Goal: Task Accomplishment & Management: Manage account settings

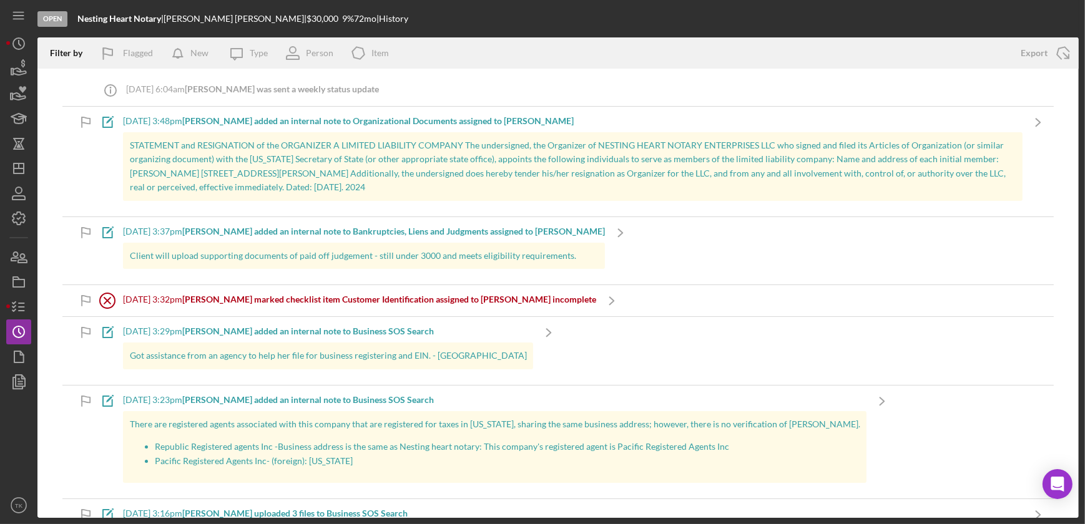
scroll to position [1248, 0]
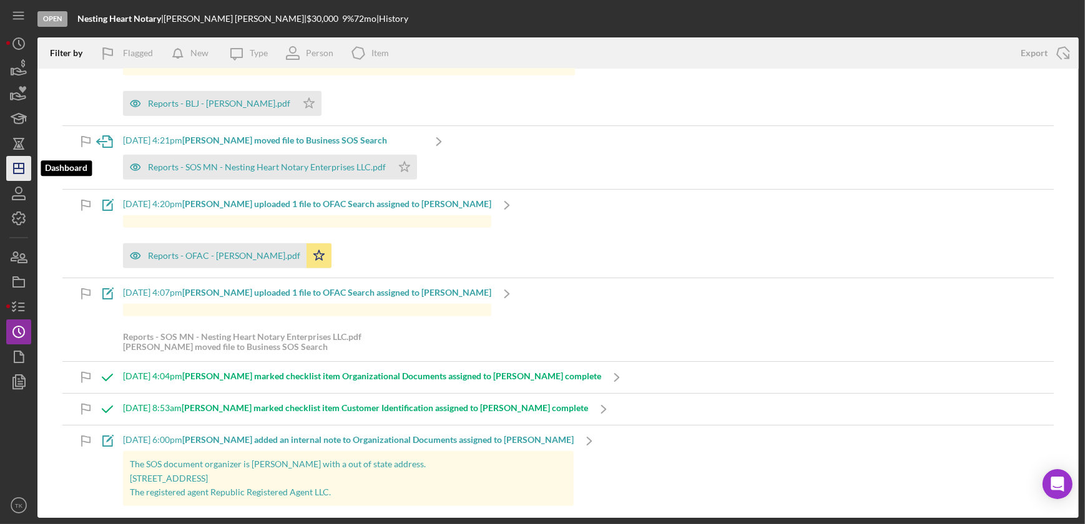
click at [22, 169] on line "button" at bounding box center [19, 169] width 10 height 0
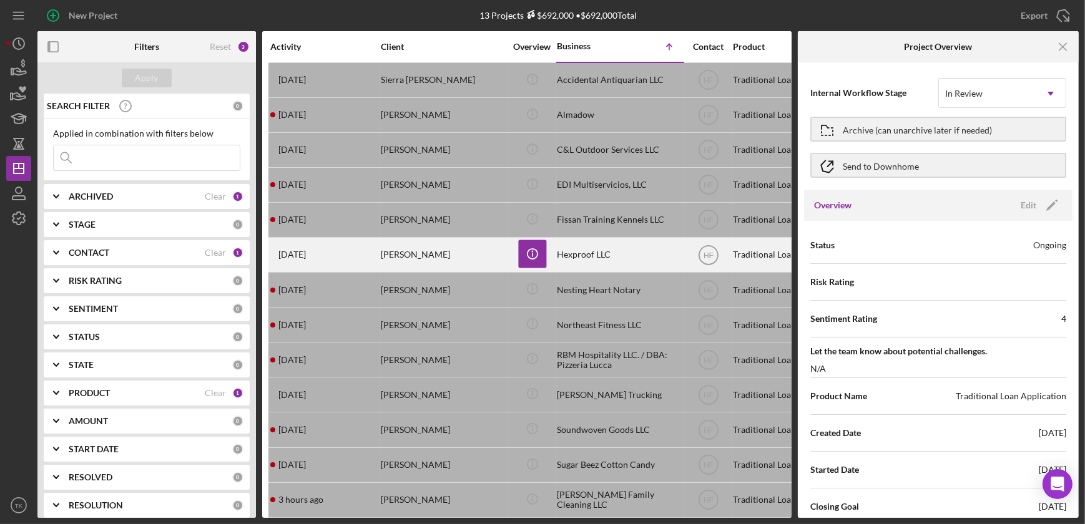
click at [432, 255] on div "[PERSON_NAME]" at bounding box center [443, 254] width 125 height 33
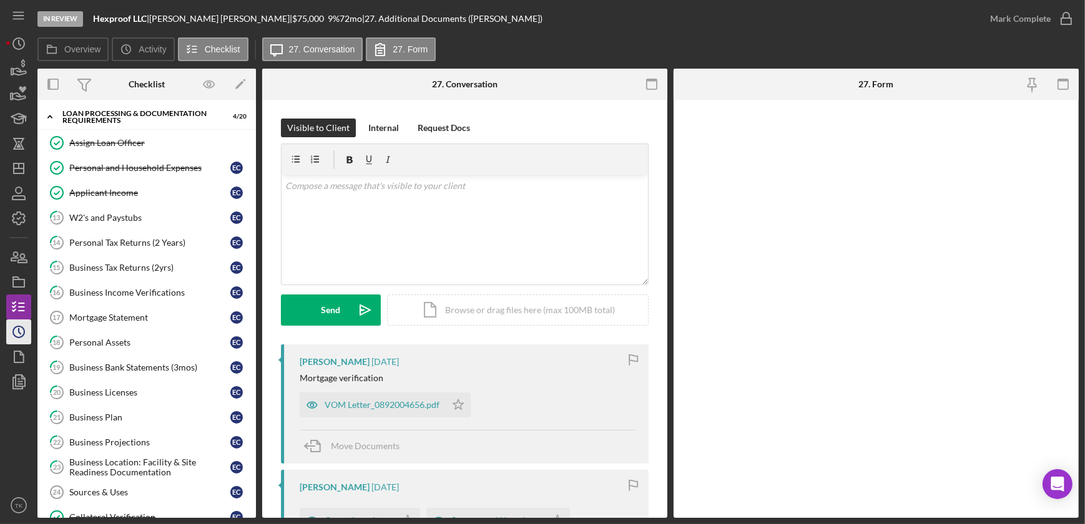
scroll to position [313, 0]
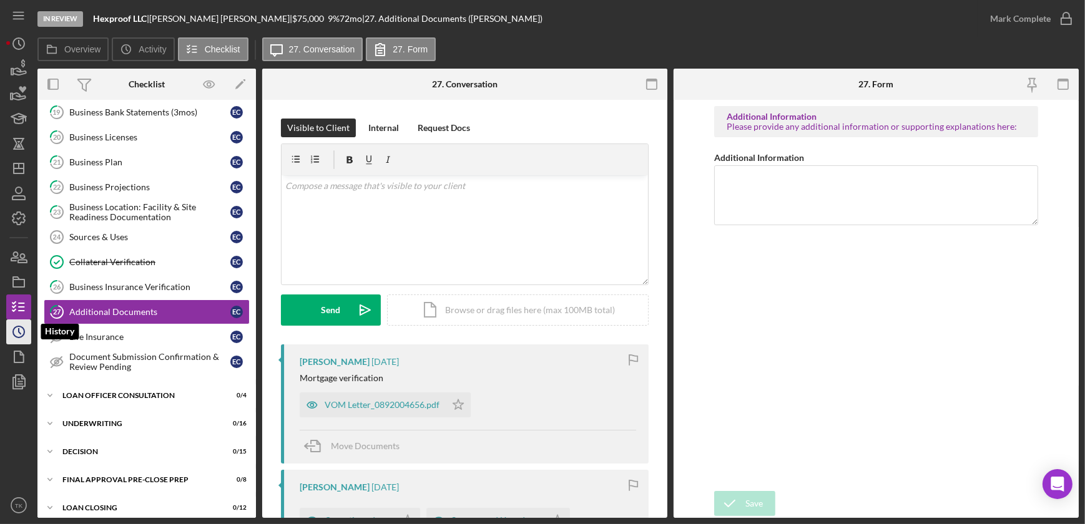
click at [12, 331] on icon "Icon/History" at bounding box center [18, 331] width 31 height 31
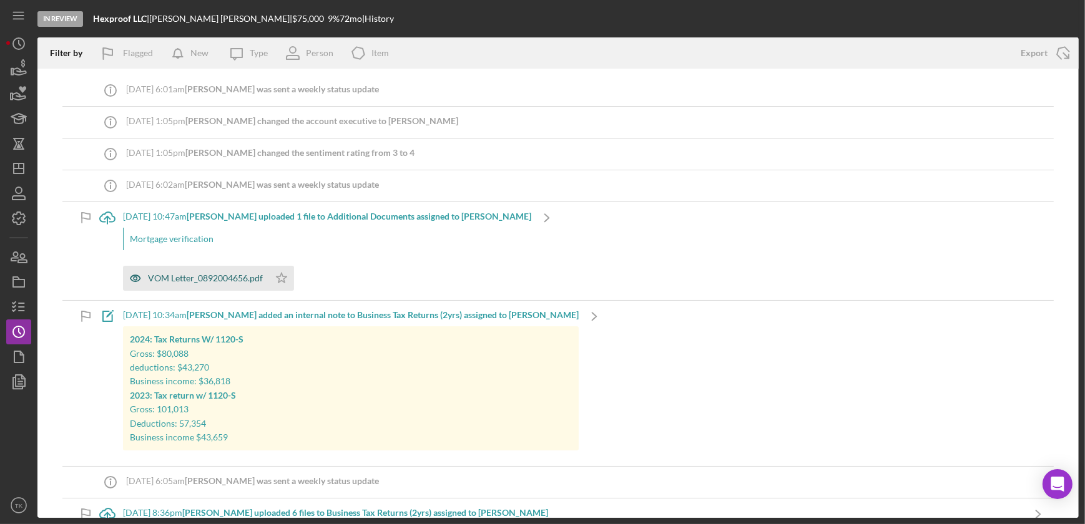
click at [191, 283] on div "VOM Letter_0892004656.pdf" at bounding box center [205, 278] width 115 height 10
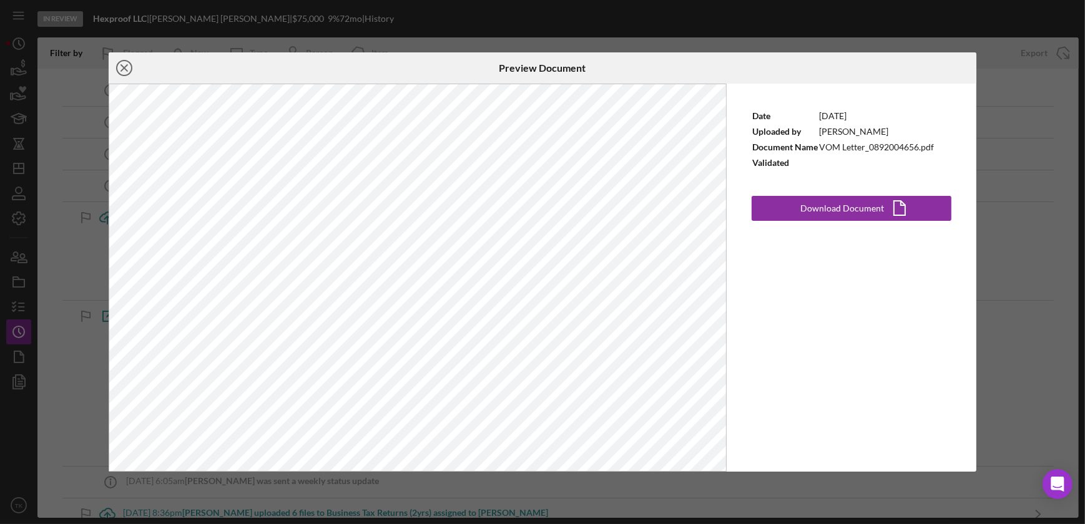
click at [127, 66] on icon "Icon/Close" at bounding box center [124, 67] width 31 height 31
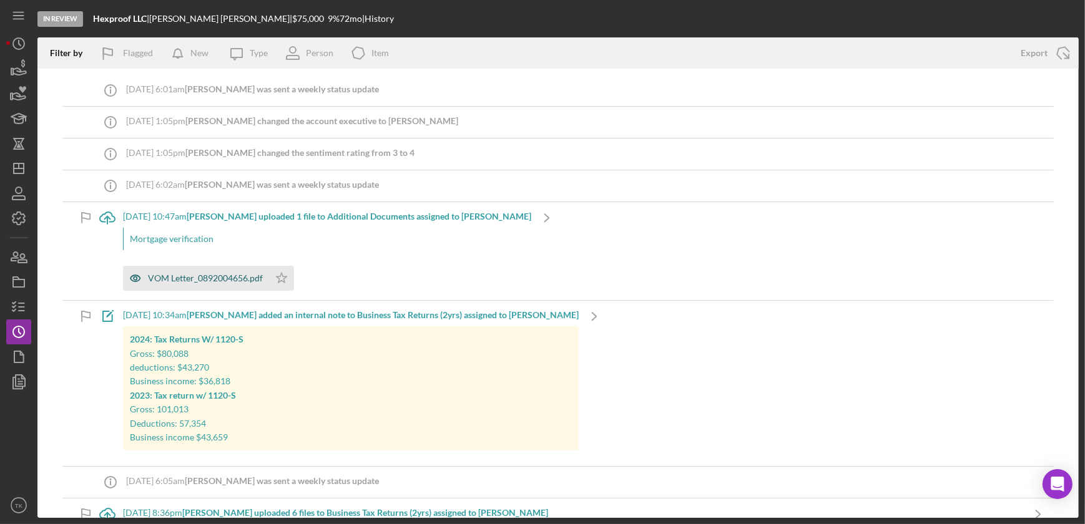
click at [182, 274] on div "VOM Letter_0892004656.pdf" at bounding box center [205, 278] width 115 height 10
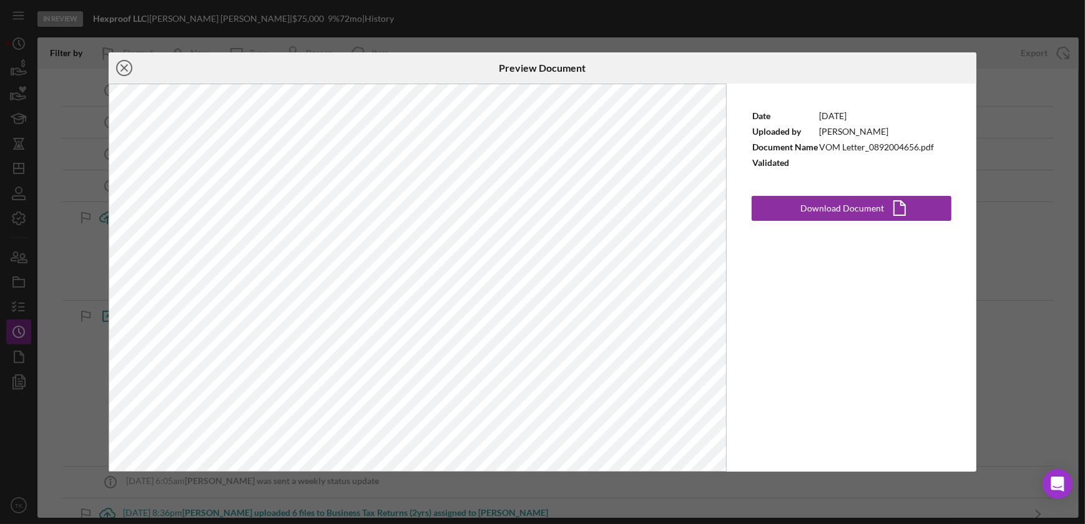
click at [130, 66] on icon "Icon/Close" at bounding box center [124, 67] width 31 height 31
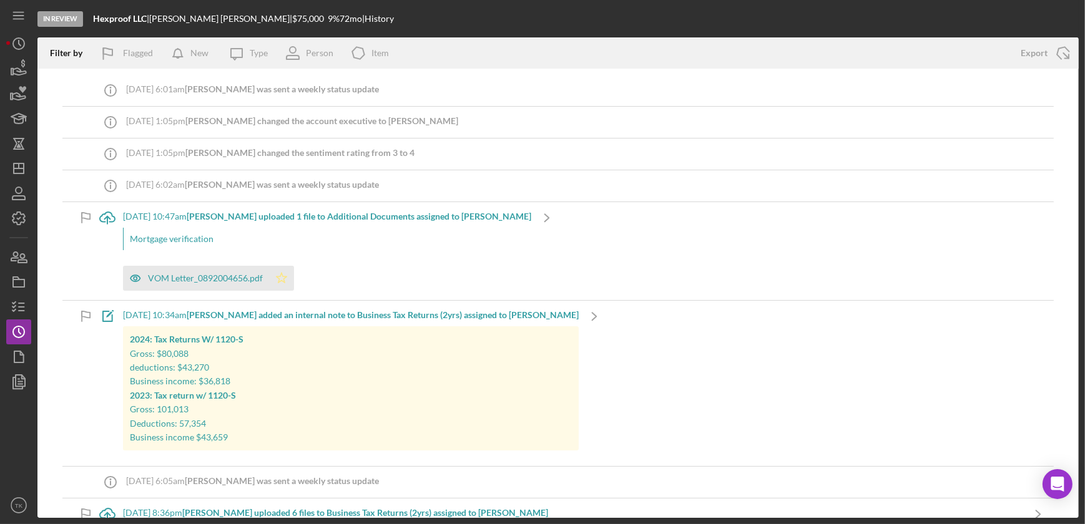
click at [283, 277] on icon "Icon/Star" at bounding box center [281, 278] width 25 height 25
click at [24, 280] on rect "button" at bounding box center [18, 283] width 11 height 7
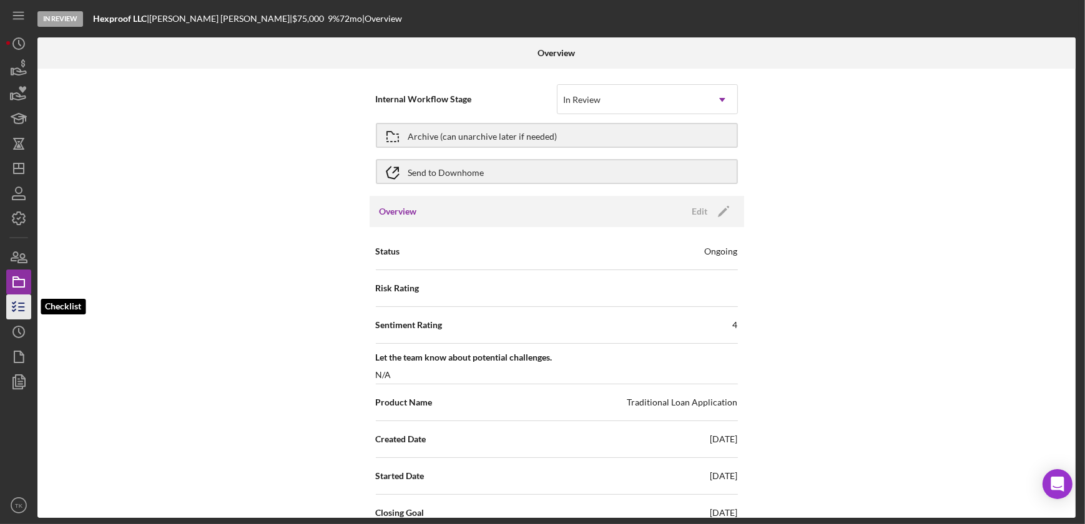
click at [9, 306] on icon "button" at bounding box center [18, 307] width 31 height 31
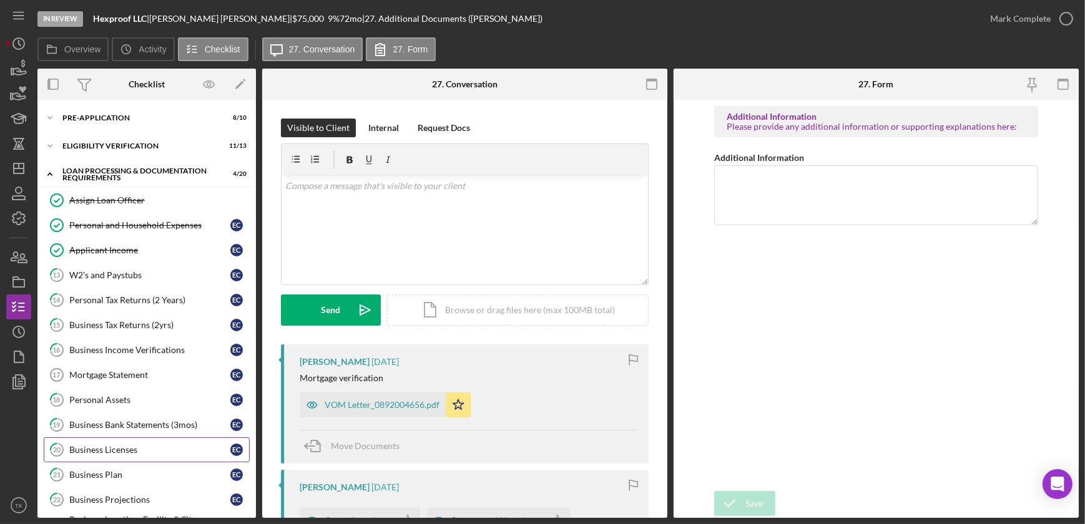
scroll to position [313, 0]
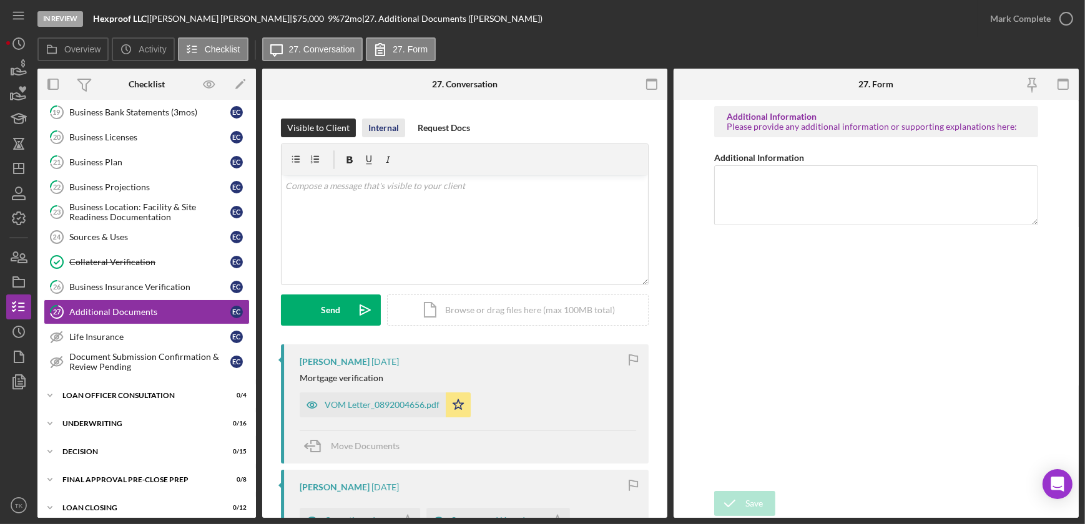
click at [383, 127] on div "Internal" at bounding box center [383, 128] width 31 height 19
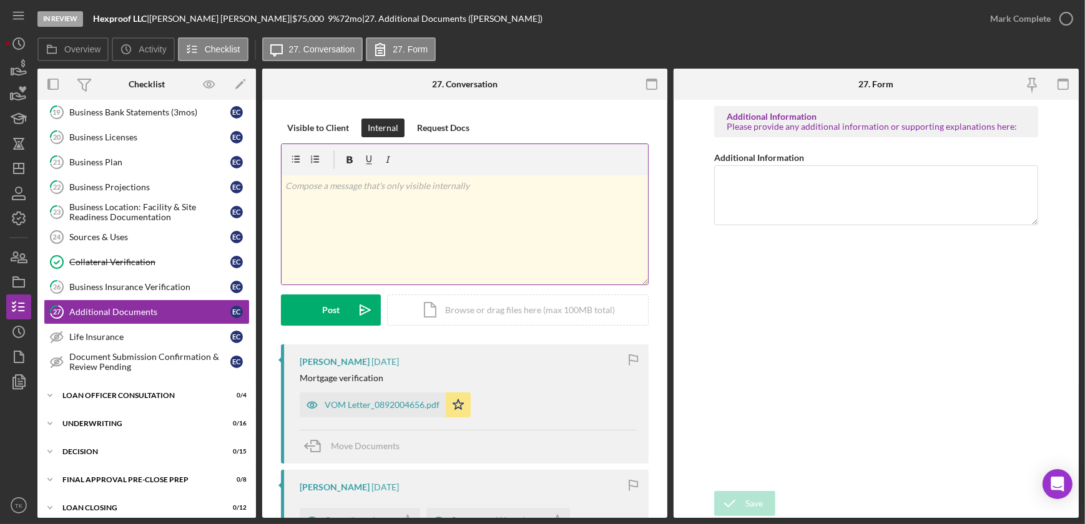
click at [356, 217] on div "v Color teal Color pink Remove color Add row above Add row below Add column bef…" at bounding box center [465, 229] width 366 height 109
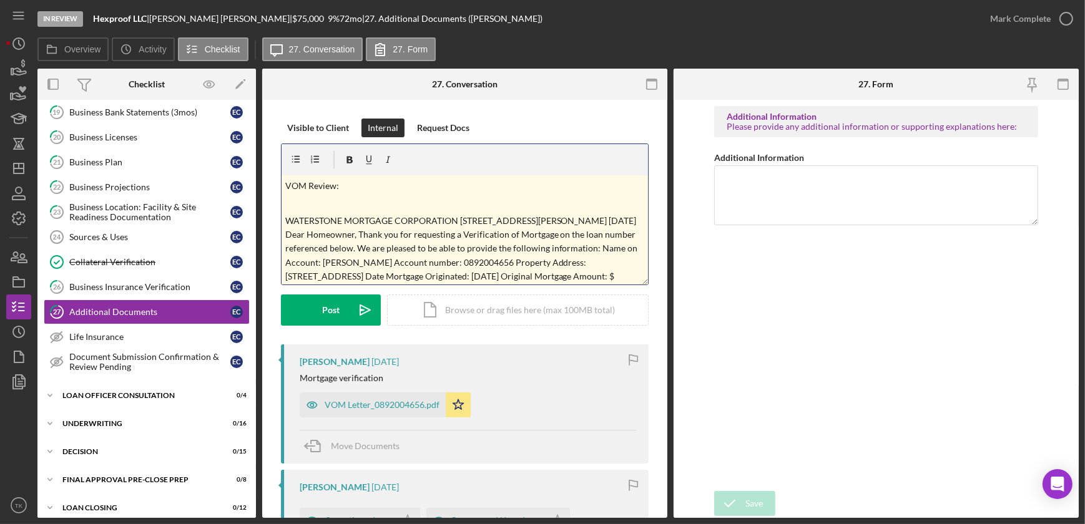
scroll to position [0, 0]
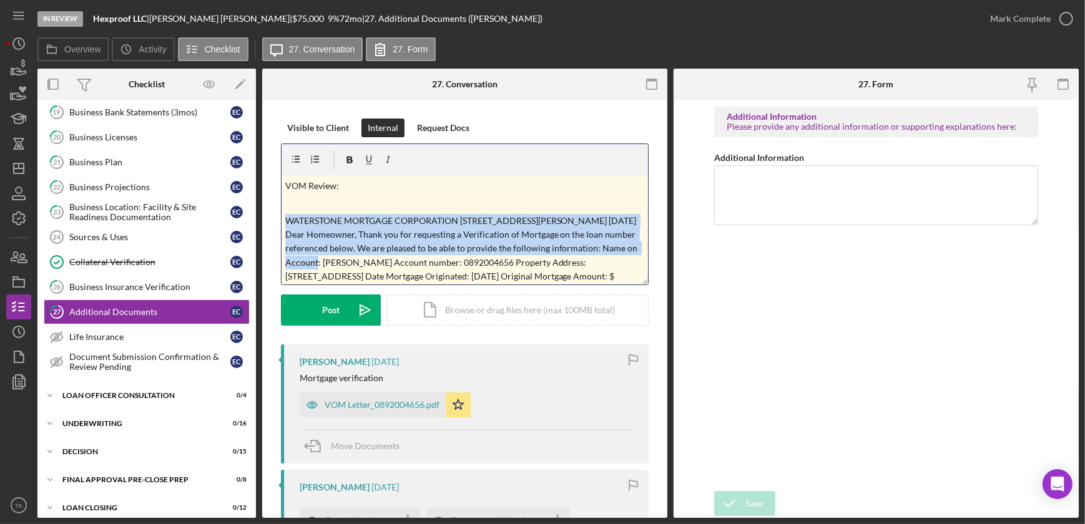
drag, startPoint x: 285, startPoint y: 218, endPoint x: 335, endPoint y: 259, distance: 63.9
click at [331, 258] on p "WATERSTONE MORTGAGE CORPORATION [STREET_ADDRESS][PERSON_NAME] [DATE] Dear Homeo…" at bounding box center [465, 284] width 360 height 140
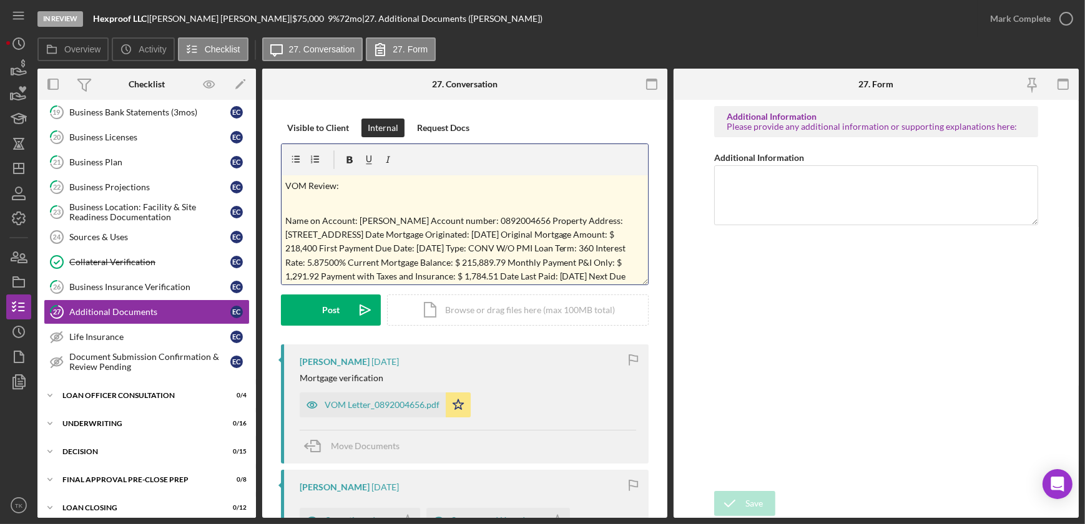
click at [444, 223] on p "Name on Account: [PERSON_NAME] Account number: 0892004656 Property Address: [ST…" at bounding box center [465, 263] width 360 height 98
click at [405, 238] on p "Account number: 0892004656 Property Address: [STREET_ADDRESS] Date Mortgage Ori…" at bounding box center [465, 274] width 360 height 84
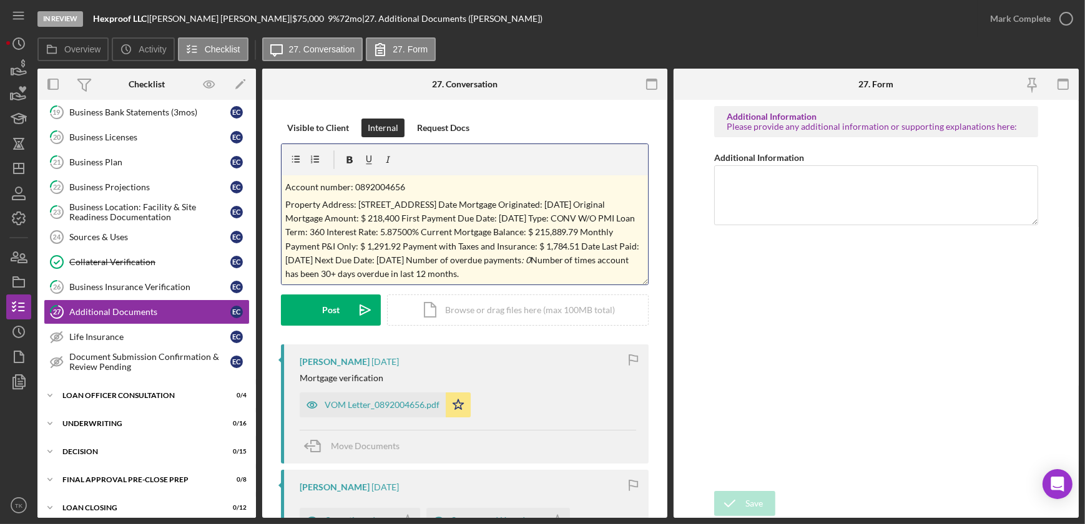
click at [530, 198] on p "Property Address: [STREET_ADDRESS] Date Mortgage Originated: [DATE] Original Mo…" at bounding box center [465, 240] width 360 height 84
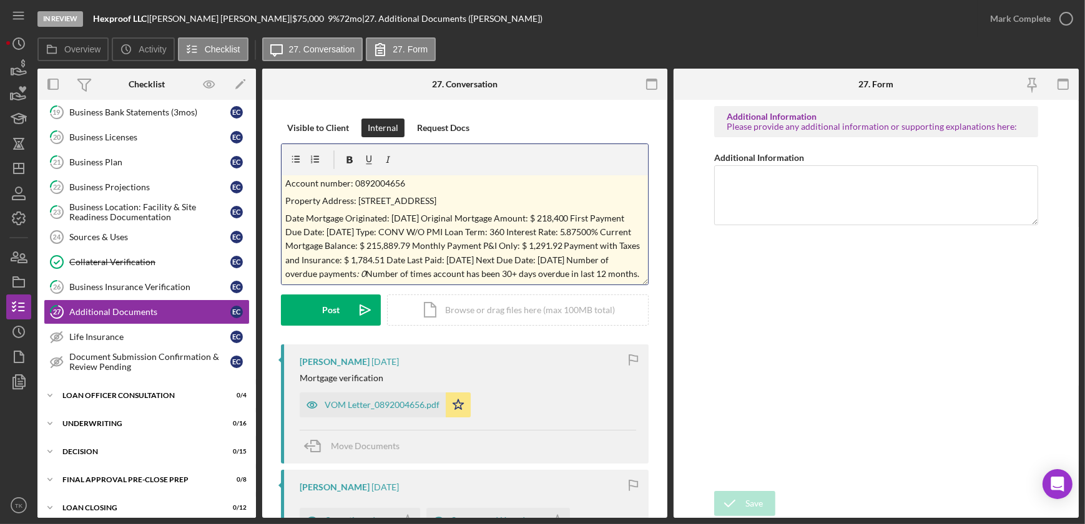
click at [461, 212] on p "Date Mortgage Originated: [DATE] Original Mortgage Amount: $ 218,400 First Paym…" at bounding box center [465, 247] width 360 height 70
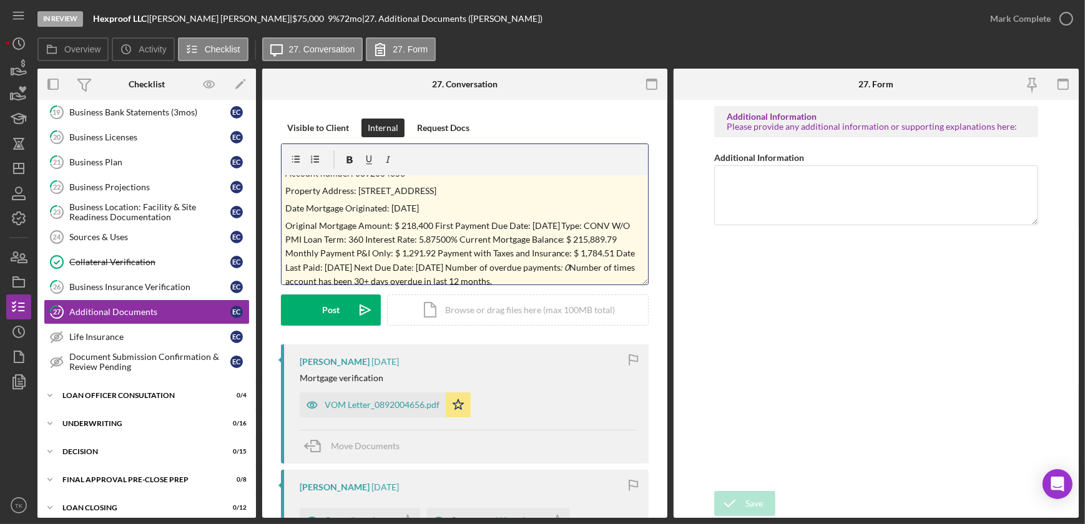
drag, startPoint x: 431, startPoint y: 223, endPoint x: 512, endPoint y: 233, distance: 81.8
click at [431, 223] on p "Original Mortgage Amount: $ 218,400 First Payment Due Date: [DATE] Type: CONV W…" at bounding box center [465, 254] width 360 height 70
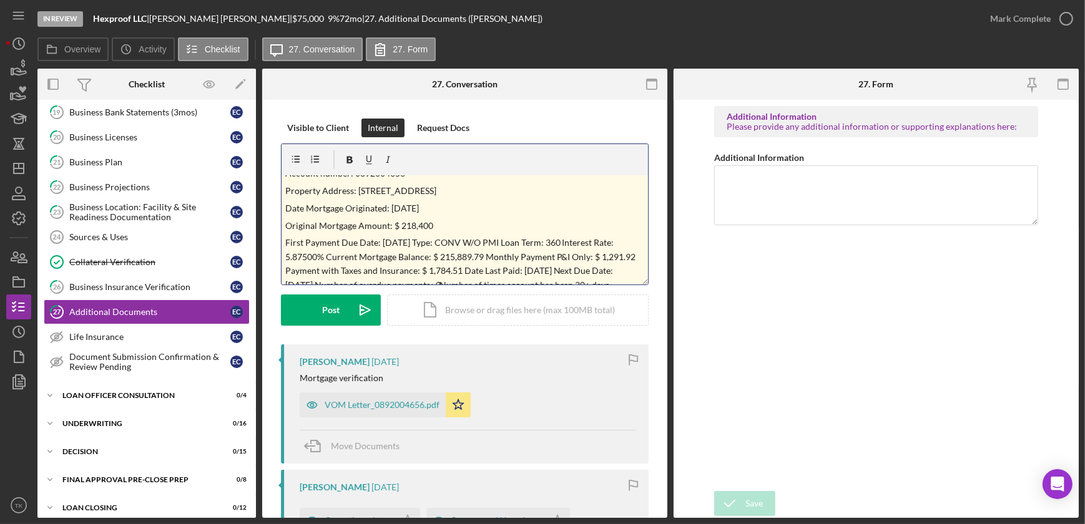
drag, startPoint x: 458, startPoint y: 243, endPoint x: 649, endPoint y: 264, distance: 192.2
click at [461, 243] on p "First Payment Due Date: [DATE] Type: CONV W/O PMI Loan Term: 360 Interest Rate:…" at bounding box center [465, 271] width 360 height 70
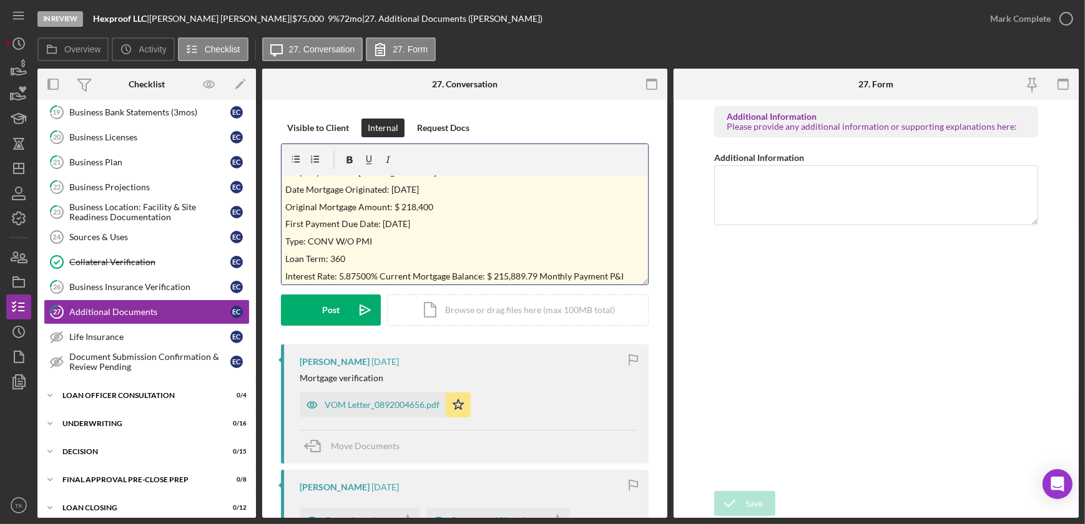
scroll to position [128, 0]
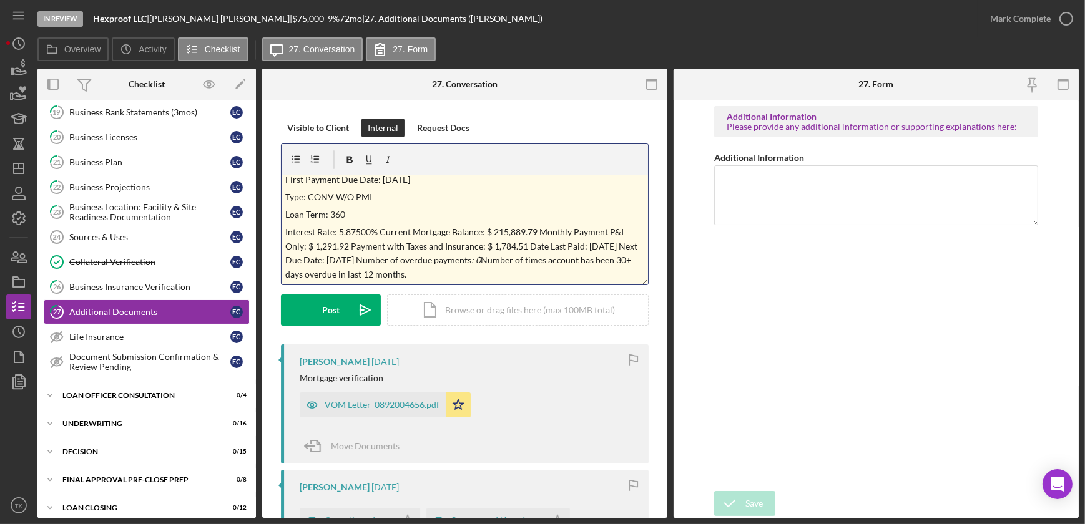
click at [379, 231] on p "Interest Rate: 5.87500% Current Mortgage Balance: $ 215,889.79 Monthly Payment …" at bounding box center [465, 253] width 360 height 56
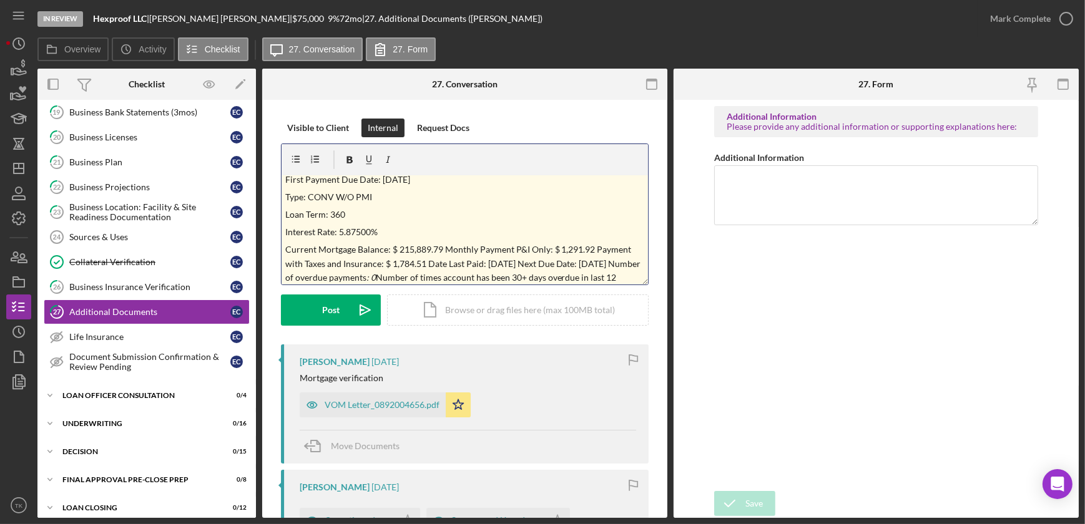
drag, startPoint x: 445, startPoint y: 250, endPoint x: 499, endPoint y: 265, distance: 55.9
click at [449, 252] on p "Current Mortgage Balance: $ 215,889.79 Monthly Payment P&I Only: $ 1,291.92 Pay…" at bounding box center [465, 271] width 360 height 56
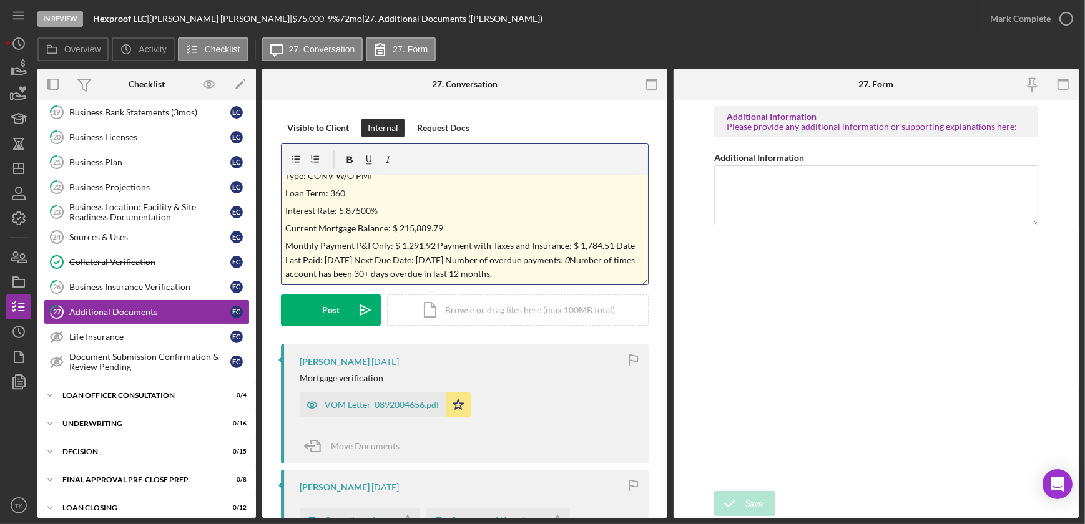
scroll to position [113, 0]
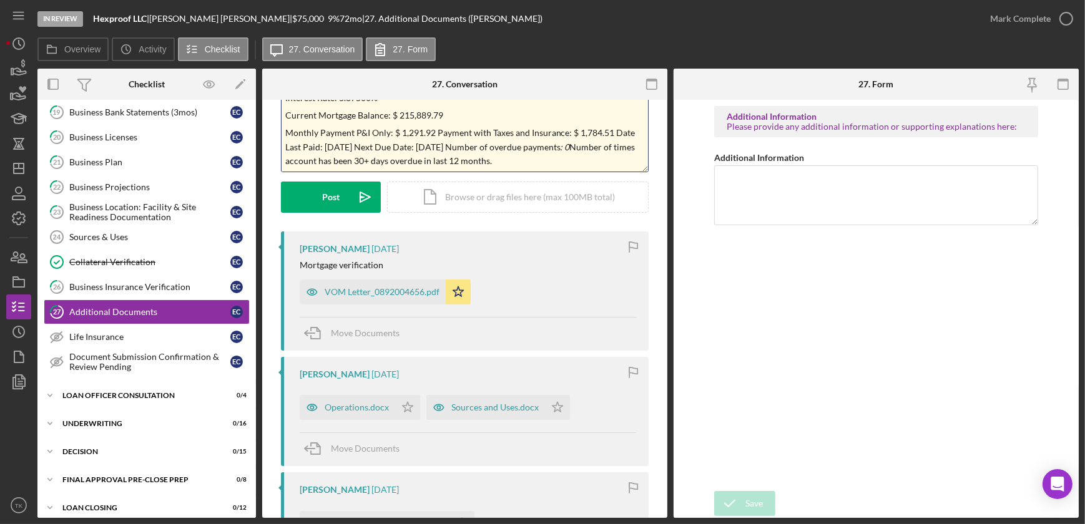
click at [437, 134] on p "Monthly Payment P&I Only: $ 1,291.92 Payment with Taxes and Insurance: $ 1,784.…" at bounding box center [465, 147] width 360 height 42
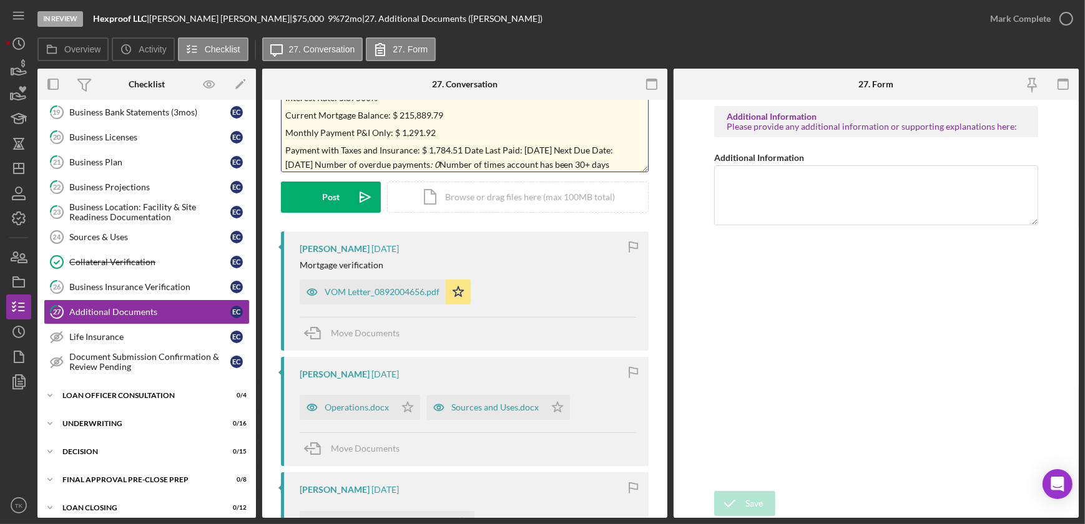
drag, startPoint x: 463, startPoint y: 152, endPoint x: 482, endPoint y: 155, distance: 19.1
click at [463, 152] on p "Payment with Taxes and Insurance: $ 1,784.51 Date Last Paid: [DATE] Next Due Da…" at bounding box center [465, 165] width 360 height 42
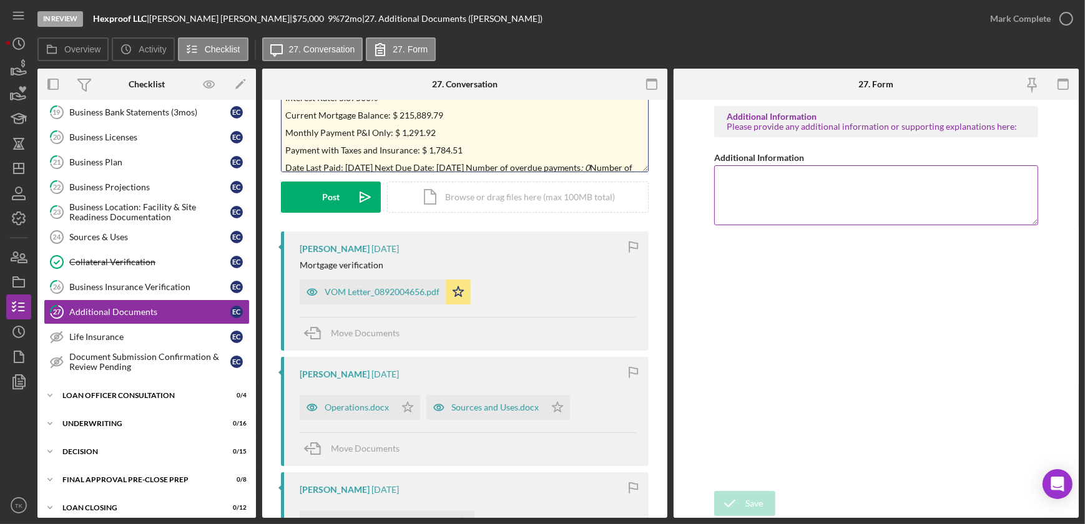
scroll to position [154, 0]
click at [416, 162] on p "Date Last Paid: [DATE] Next Due Date: [DATE] Number of overdue payments : 0 Num…" at bounding box center [465, 171] width 360 height 28
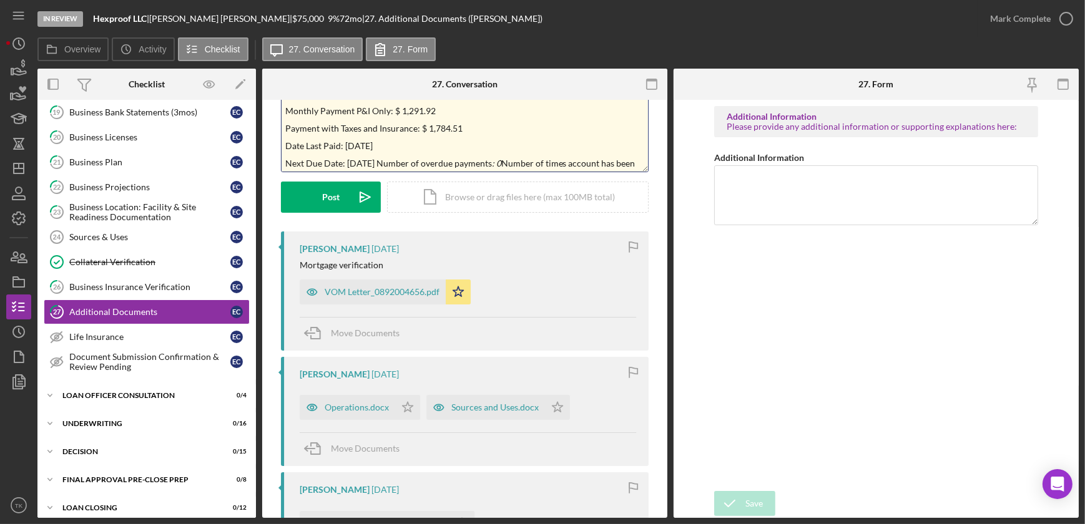
drag, startPoint x: 433, startPoint y: 162, endPoint x: 683, endPoint y: 192, distance: 252.2
click at [434, 162] on p "Next Due Date: [DATE] Number of overdue payments : 0 Number of times account ha…" at bounding box center [465, 171] width 360 height 28
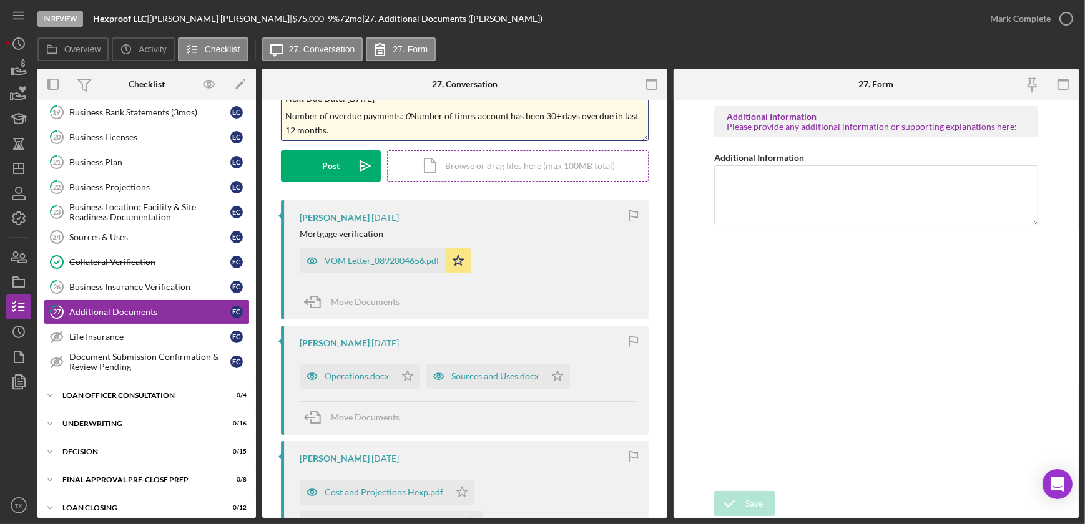
scroll to position [170, 0]
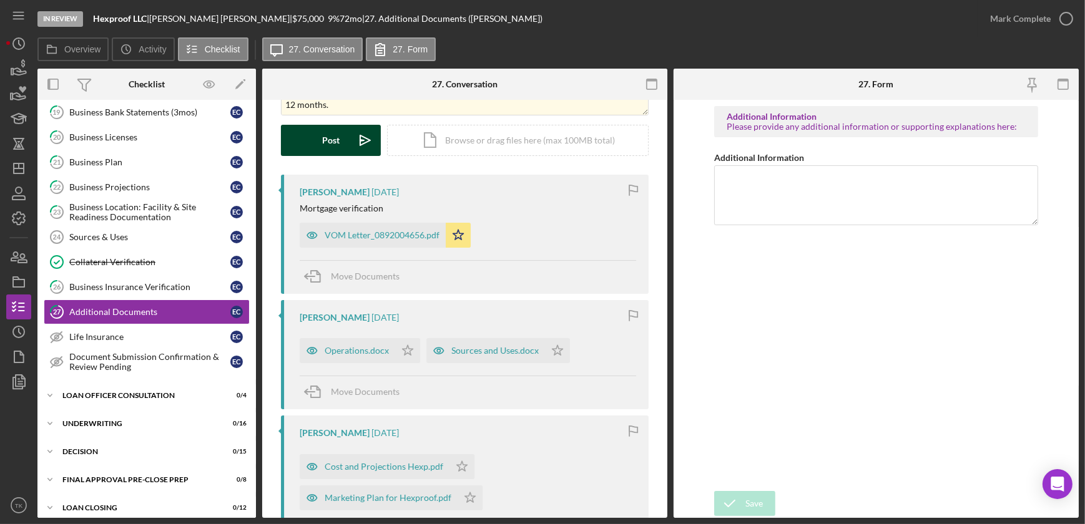
click at [328, 138] on div "Post" at bounding box center [330, 140] width 17 height 31
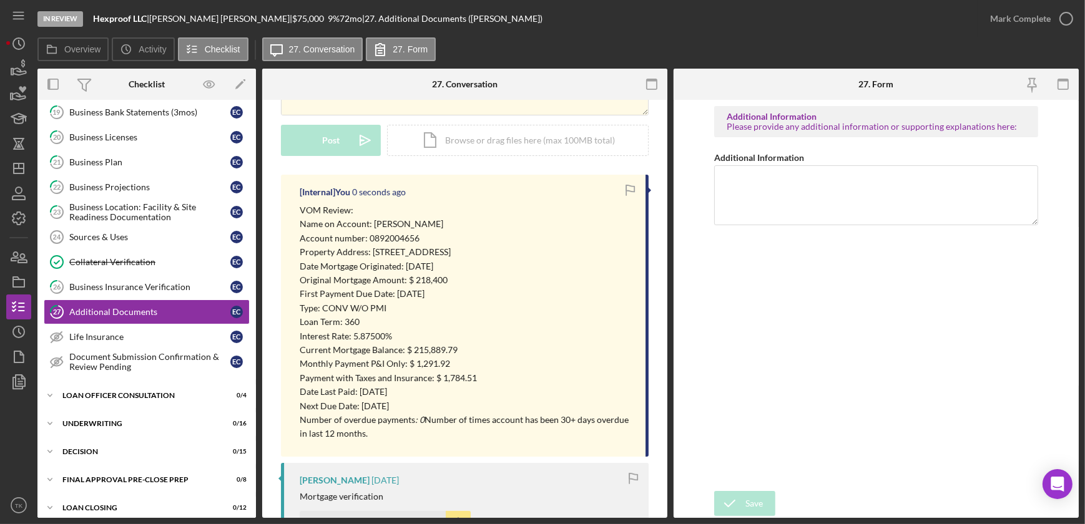
scroll to position [0, 0]
click at [14, 363] on icon "button" at bounding box center [18, 356] width 31 height 31
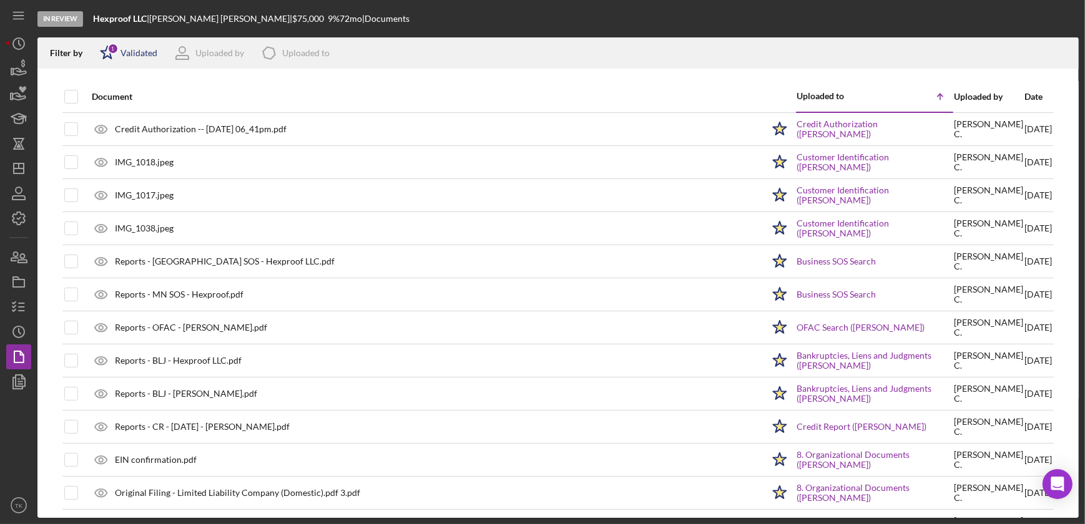
click at [119, 51] on icon "Icon/Star" at bounding box center [107, 52] width 31 height 31
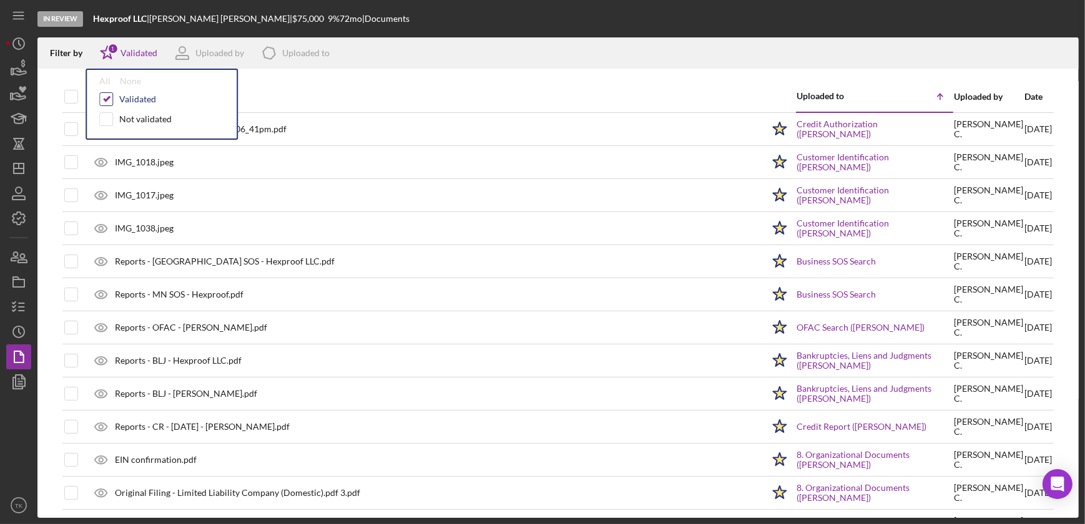
click at [105, 94] on input "checkbox" at bounding box center [106, 99] width 12 height 12
checkbox input "false"
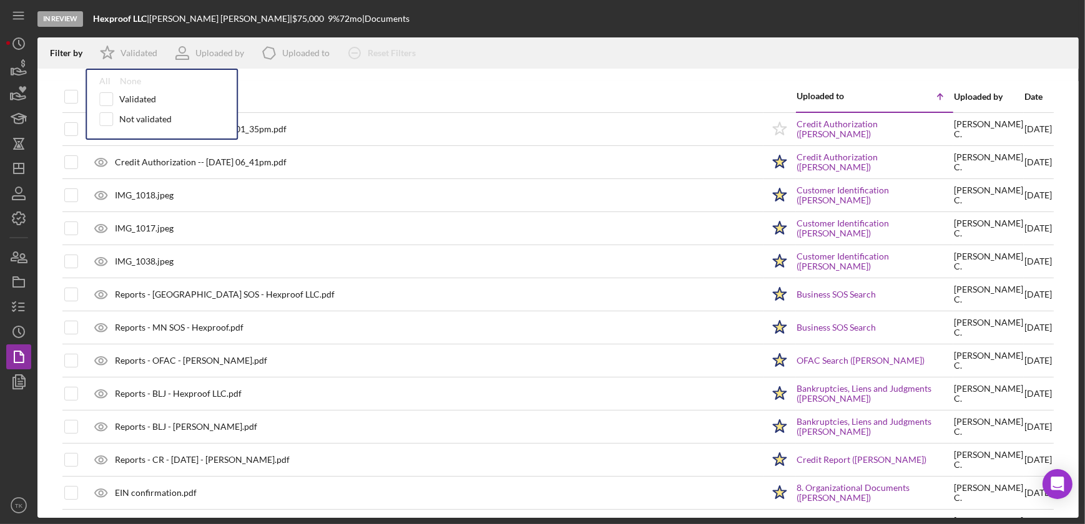
click at [529, 79] on div at bounding box center [557, 75] width 1041 height 12
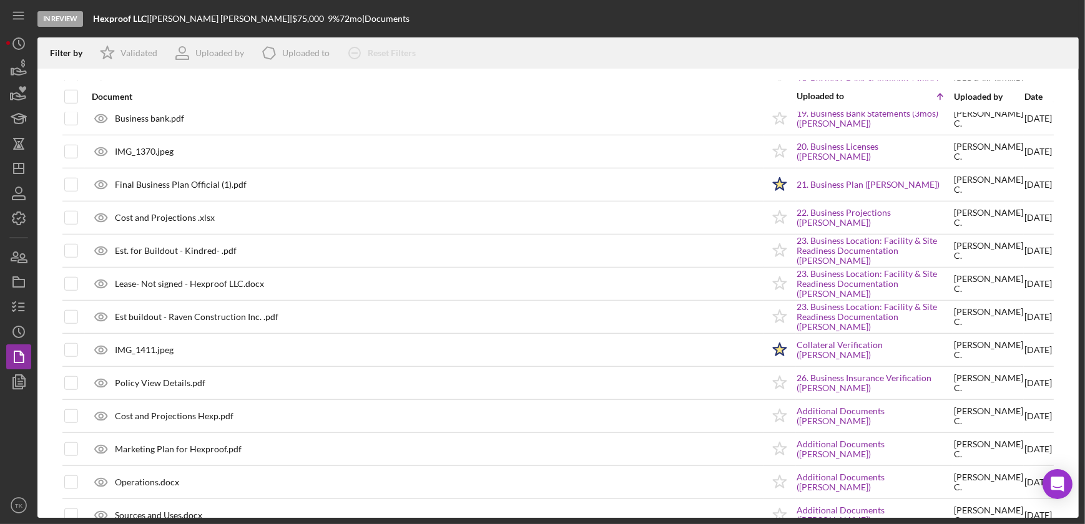
scroll to position [1291, 0]
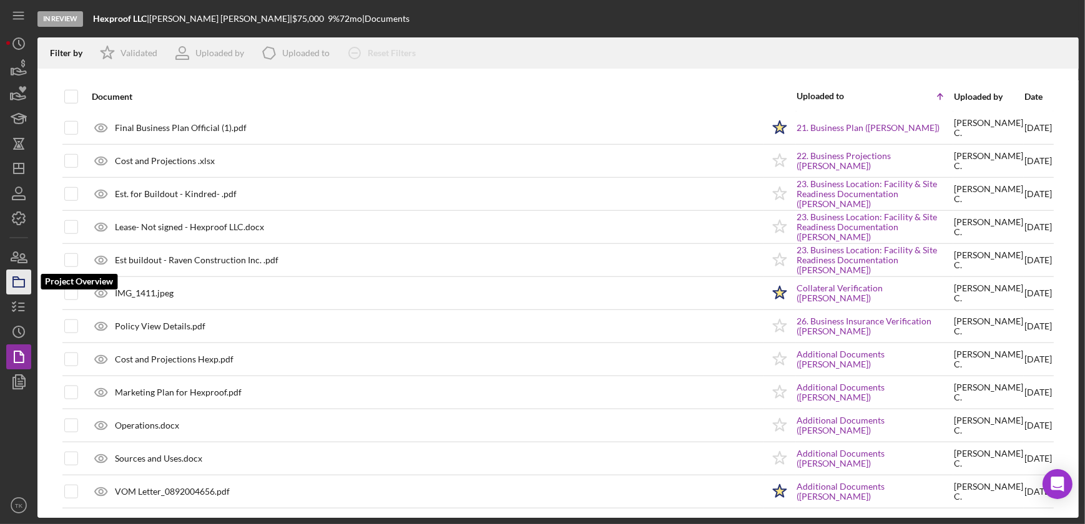
click at [17, 286] on icon "button" at bounding box center [18, 282] width 31 height 31
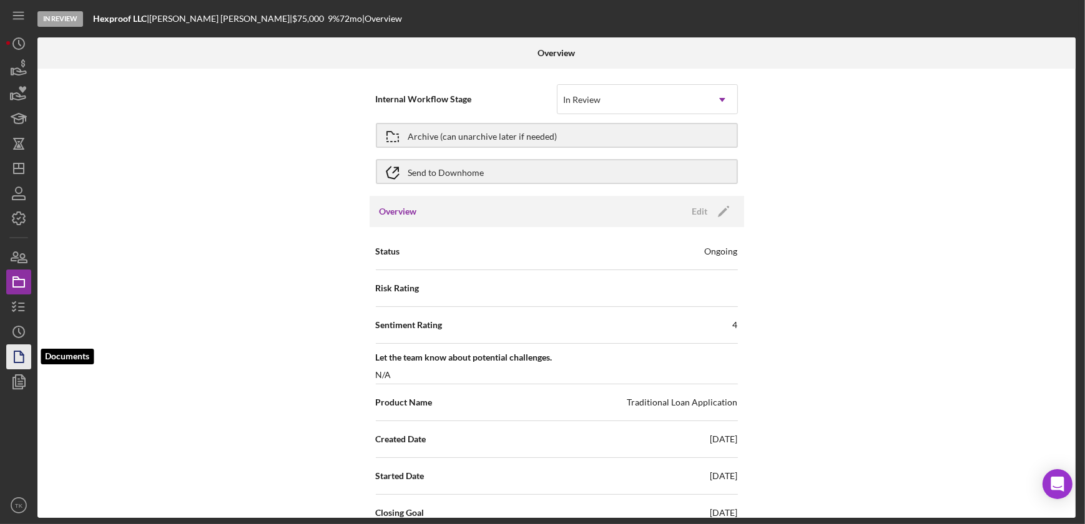
click at [22, 355] on icon "button" at bounding box center [22, 353] width 3 height 3
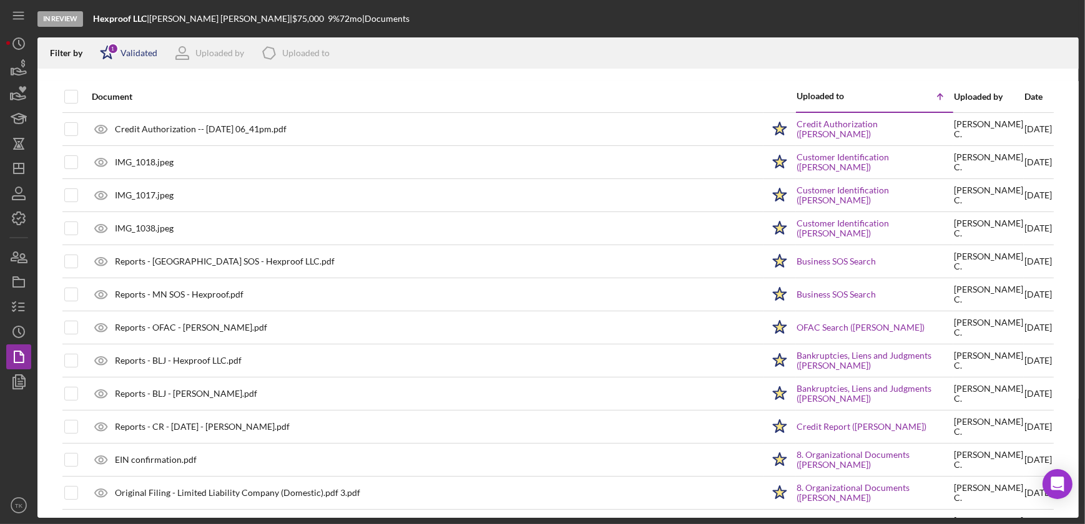
click at [112, 51] on div "1" at bounding box center [112, 48] width 11 height 11
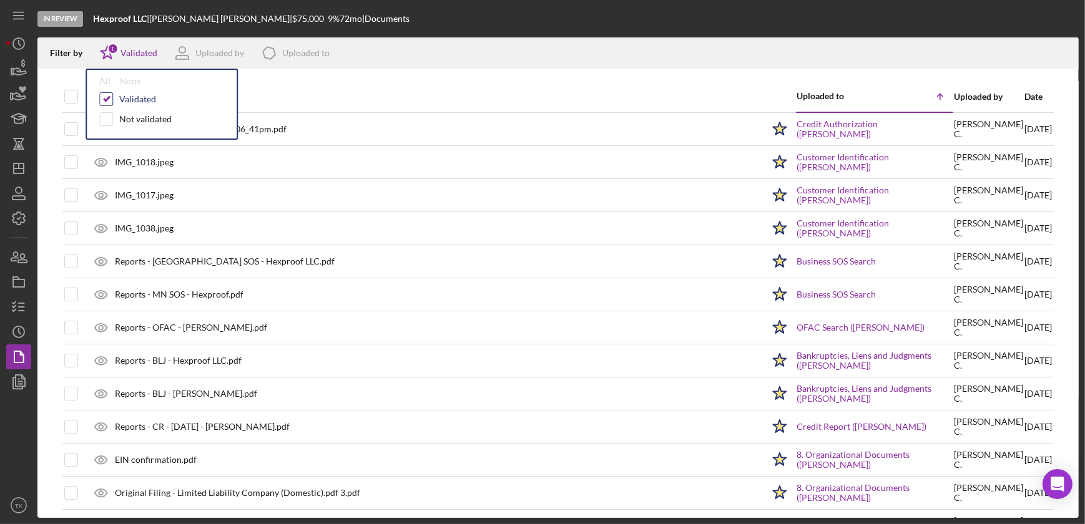
click at [106, 97] on input "checkbox" at bounding box center [106, 99] width 12 height 12
checkbox input "false"
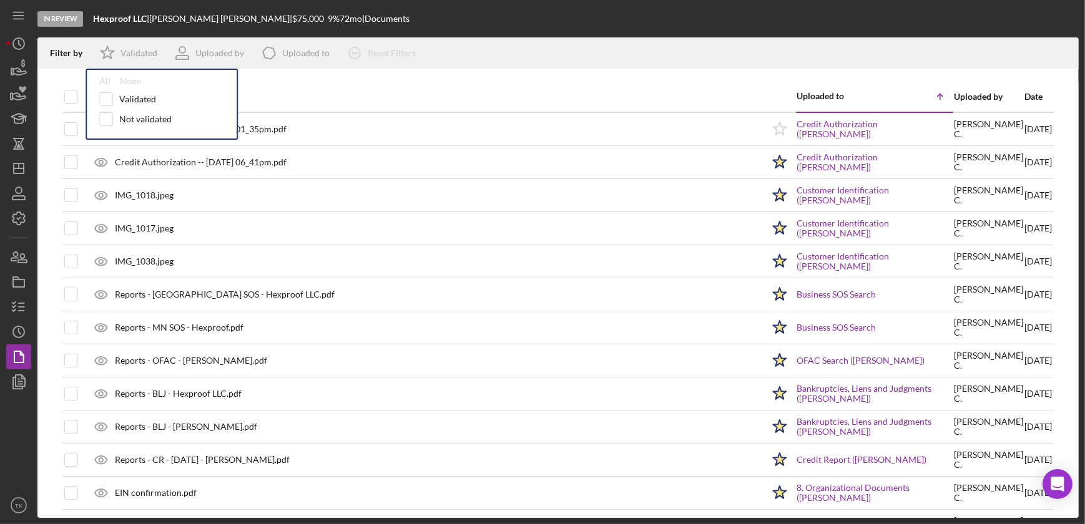
click at [472, 82] on div "Document" at bounding box center [427, 97] width 671 height 30
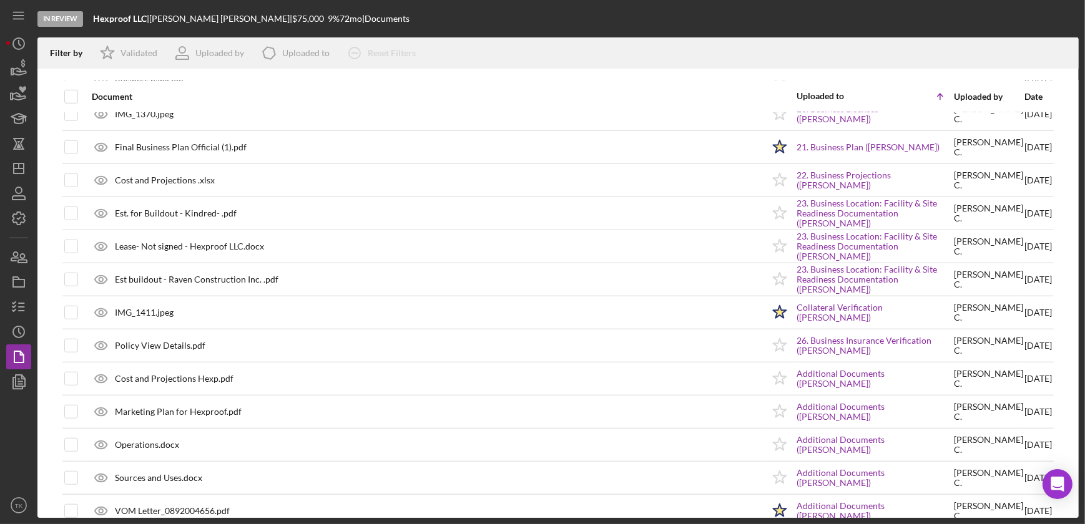
scroll to position [1291, 0]
